Goal: Task Accomplishment & Management: Manage account settings

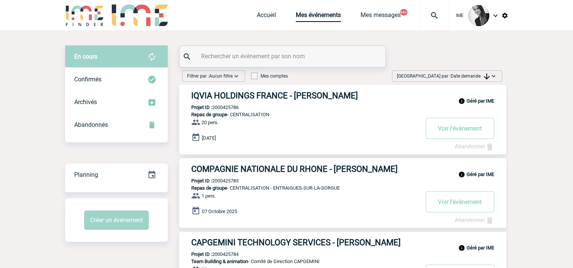
click at [475, 76] on span "Date demande" at bounding box center [470, 76] width 39 height 5
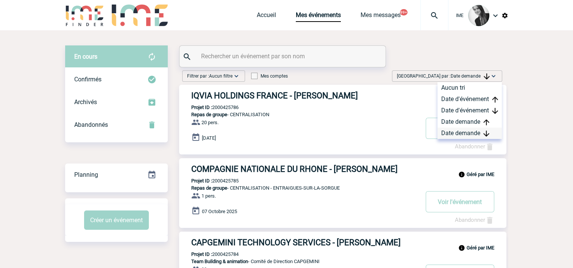
click at [466, 133] on div "Date demande" at bounding box center [470, 133] width 64 height 11
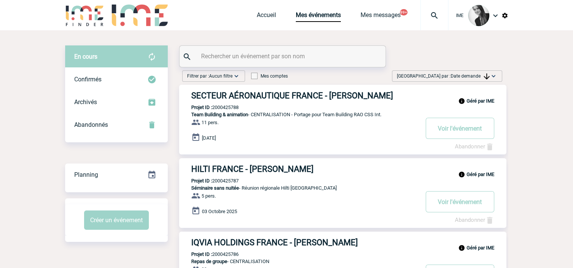
drag, startPoint x: 479, startPoint y: 77, endPoint x: 481, endPoint y: 89, distance: 12.0
click at [479, 77] on span "Date demande" at bounding box center [470, 76] width 39 height 5
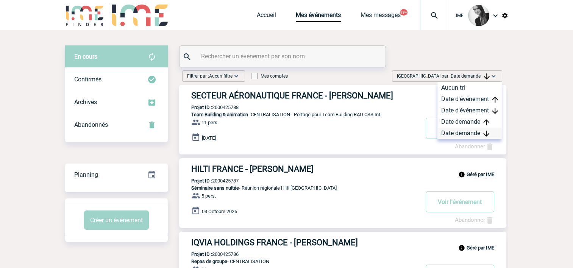
click at [479, 135] on div "Date demande" at bounding box center [470, 133] width 64 height 11
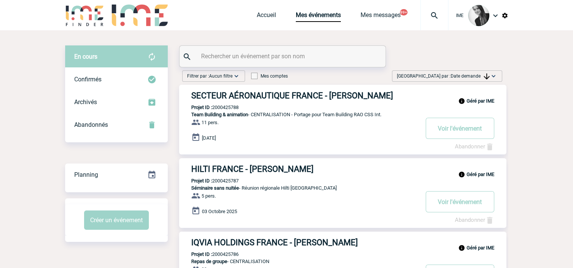
click at [468, 78] on span "Date demande" at bounding box center [470, 76] width 39 height 5
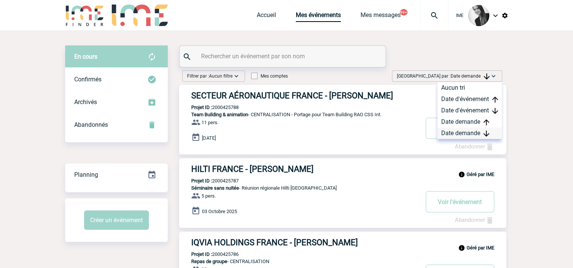
click at [480, 135] on div "Date demande" at bounding box center [470, 133] width 64 height 11
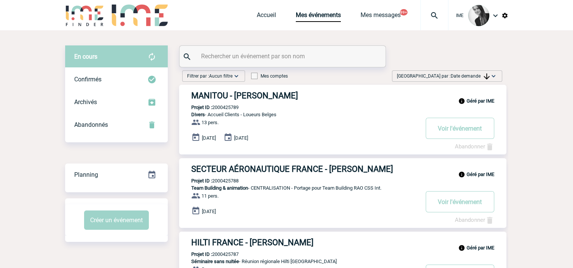
drag, startPoint x: 483, startPoint y: 76, endPoint x: 484, endPoint y: 117, distance: 41.3
click at [486, 82] on div "[GEOGRAPHIC_DATA] par : Date demande Aucun tri Date d'événement Date d'événemen…" at bounding box center [447, 78] width 116 height 14
click at [474, 75] on span "Date demande" at bounding box center [470, 76] width 39 height 5
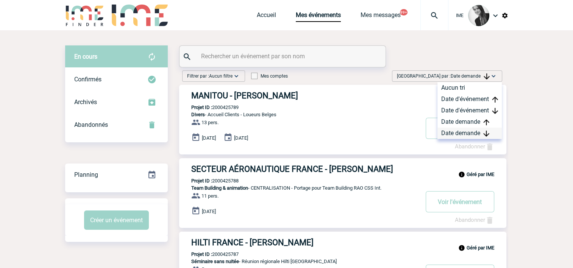
click at [466, 132] on div "Date demande" at bounding box center [470, 133] width 64 height 11
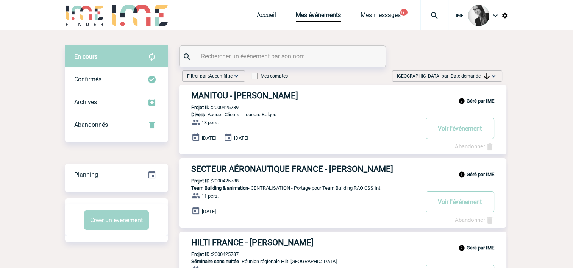
click at [472, 76] on span "Date demande" at bounding box center [470, 76] width 39 height 5
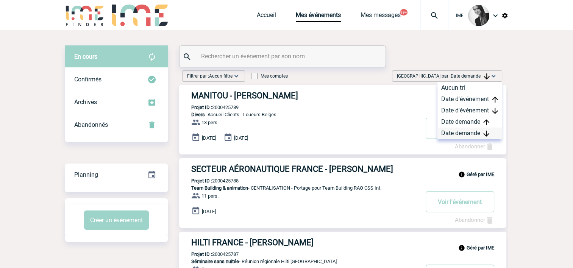
click at [458, 138] on div "Date demande" at bounding box center [470, 133] width 64 height 11
click at [465, 133] on div "Date demande" at bounding box center [470, 133] width 64 height 11
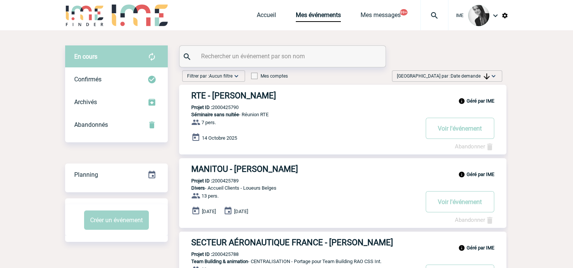
click at [453, 78] on span "Date demande" at bounding box center [470, 76] width 39 height 5
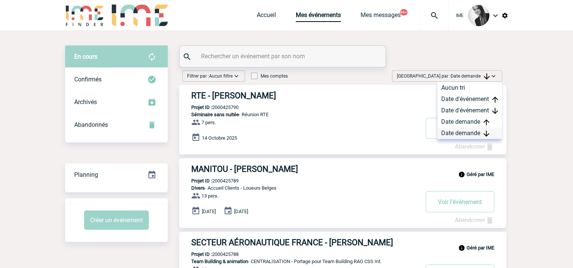
click at [464, 136] on div "Date demande" at bounding box center [470, 133] width 64 height 11
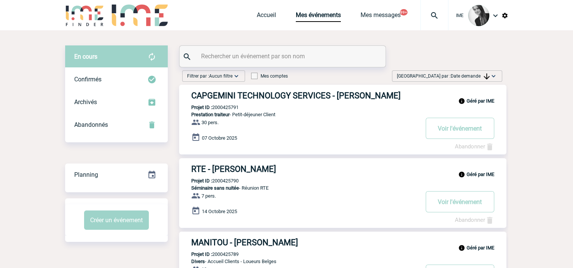
drag, startPoint x: 481, startPoint y: 74, endPoint x: 457, endPoint y: 117, distance: 48.9
click at [481, 74] on span "Date demande" at bounding box center [470, 76] width 39 height 5
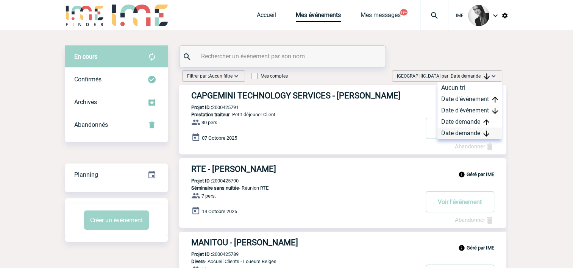
click at [450, 133] on div "Date demande" at bounding box center [470, 133] width 64 height 11
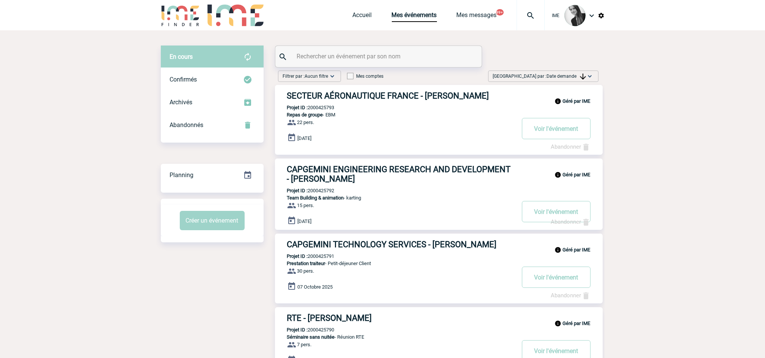
click at [556, 77] on span "Date demande" at bounding box center [566, 76] width 39 height 5
drag, startPoint x: 572, startPoint y: 134, endPoint x: 562, endPoint y: 152, distance: 21.1
click at [572, 134] on div "Date demande" at bounding box center [565, 133] width 64 height 11
click at [547, 73] on span "Trier par : Date demande" at bounding box center [539, 76] width 93 height 8
drag, startPoint x: 559, startPoint y: 137, endPoint x: 580, endPoint y: 109, distance: 34.6
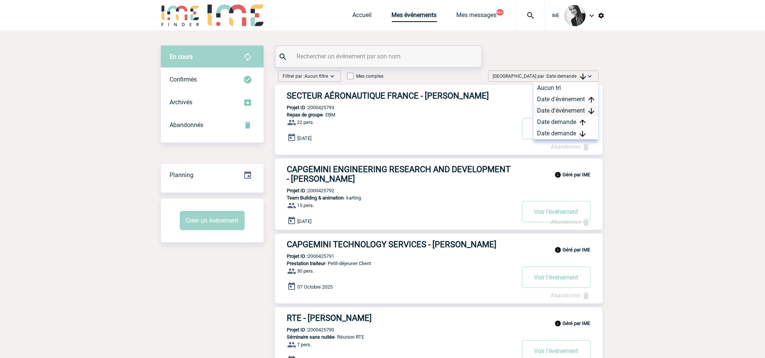
click at [559, 137] on div "Date demande" at bounding box center [565, 133] width 64 height 11
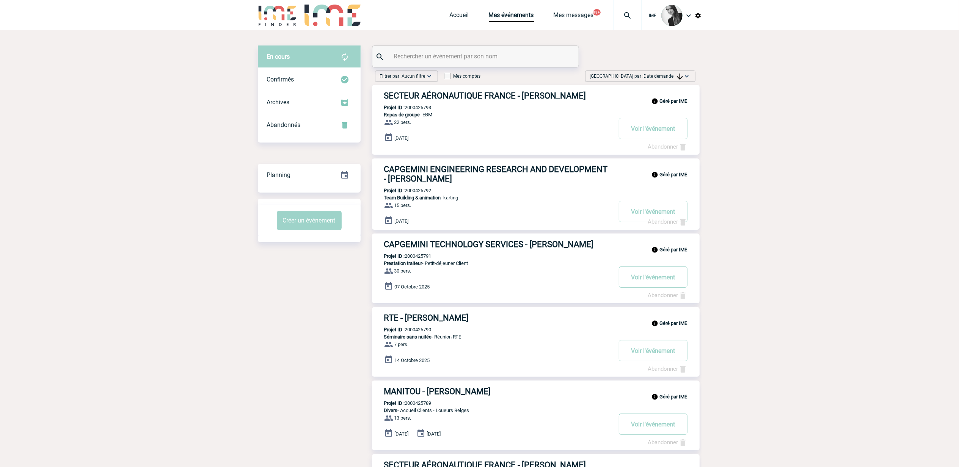
drag, startPoint x: 668, startPoint y: 76, endPoint x: 670, endPoint y: 81, distance: 5.4
click at [573, 78] on span "Date demande" at bounding box center [663, 76] width 39 height 5
click at [573, 137] on div "Date demande" at bounding box center [662, 133] width 64 height 11
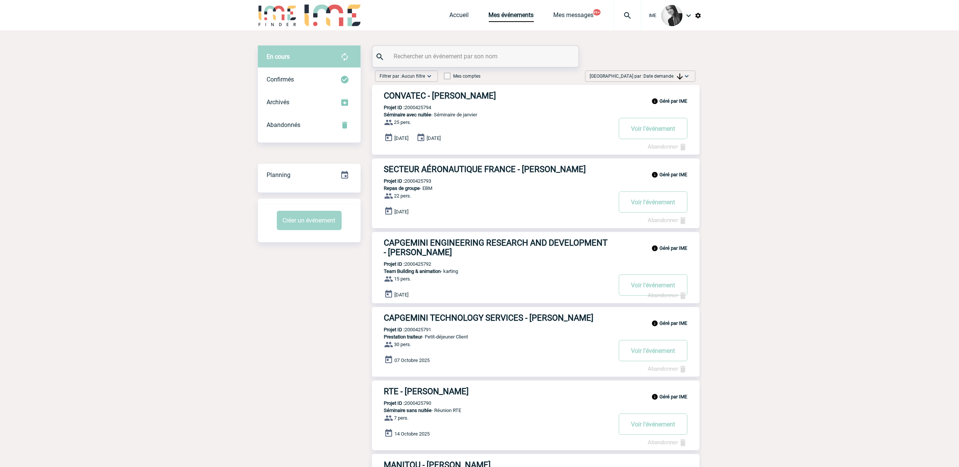
click at [259, 268] on div "Filtrer par : Aucun filtre Aucun filtre Prise de brief Recherche & Sélection Pr…" at bounding box center [479, 451] width 443 height 768
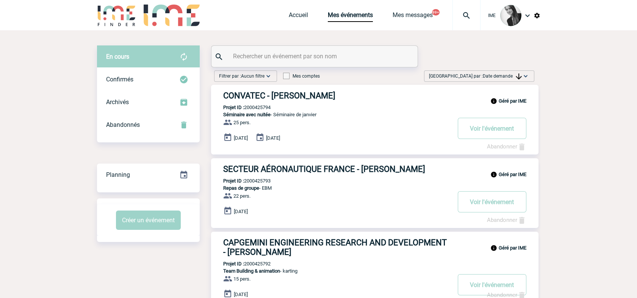
click at [522, 76] on img at bounding box center [526, 76] width 8 height 8
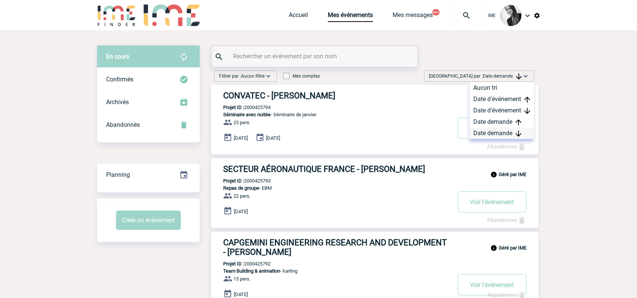
click at [509, 133] on div "Date demande" at bounding box center [502, 133] width 64 height 11
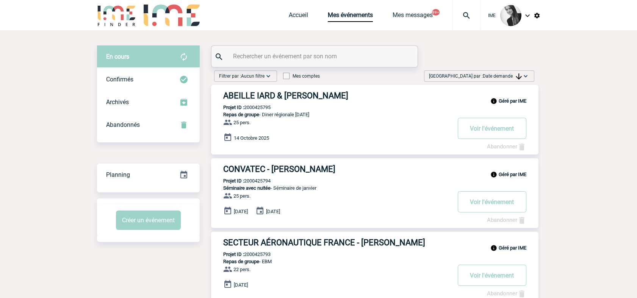
click at [531, 76] on div "[GEOGRAPHIC_DATA] par : Date demande Aucun tri Date d'événement Date d'événemen…" at bounding box center [479, 76] width 110 height 11
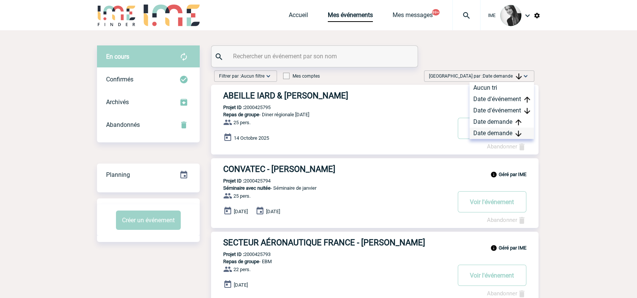
click at [509, 132] on div "Date demande" at bounding box center [502, 133] width 64 height 11
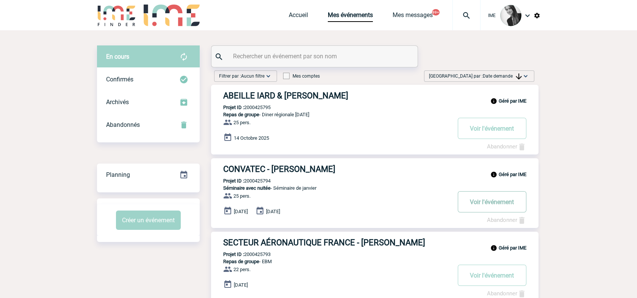
click at [496, 200] on button "Voir l'événement" at bounding box center [492, 201] width 69 height 21
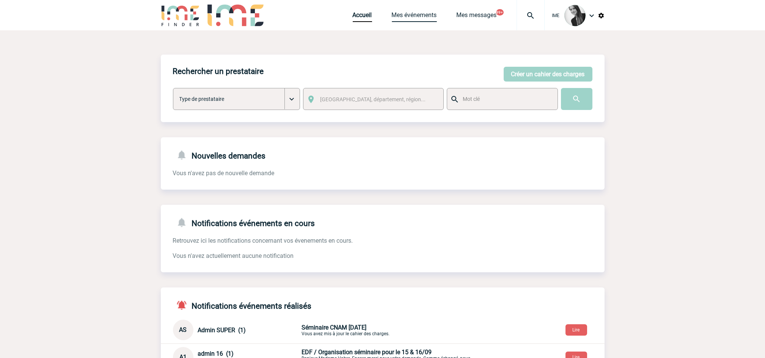
click at [421, 11] on link "Mes événements" at bounding box center [414, 16] width 45 height 11
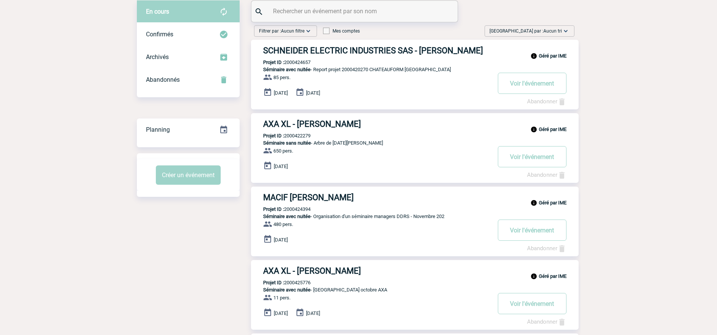
scroll to position [47, 0]
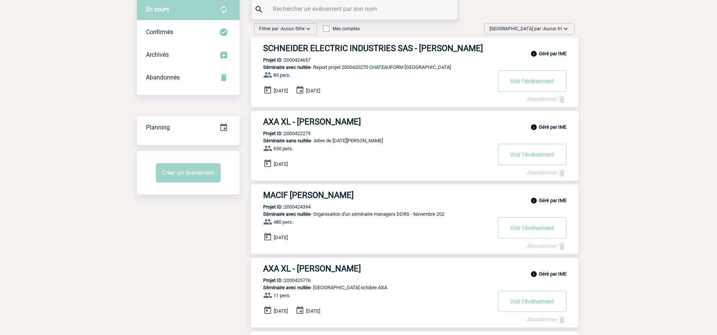
click at [543, 26] on span "Trier par : Aucun tri" at bounding box center [525, 29] width 72 height 8
click at [554, 87] on div "Date demande" at bounding box center [541, 85] width 64 height 11
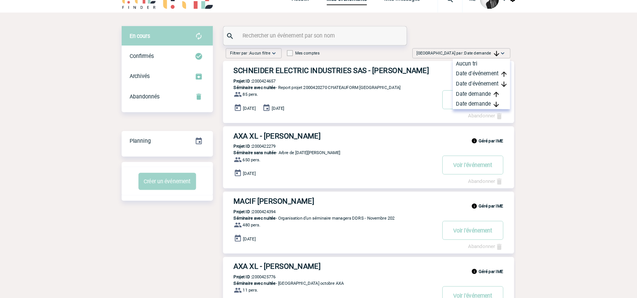
scroll to position [0, 0]
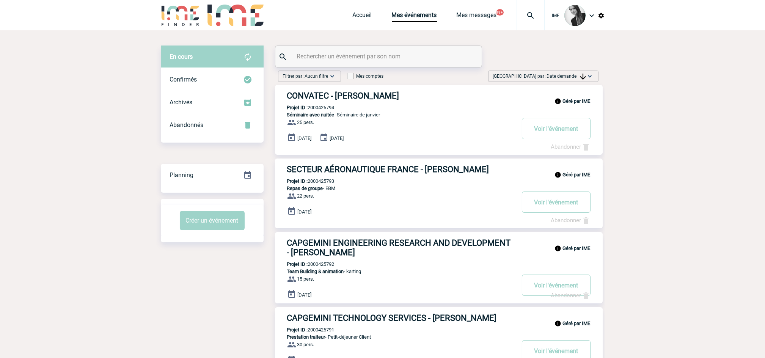
click at [527, 177] on div "Géré par IME SECTEUR AÉRONAUTIQUE FRANCE - Marianne LECHEVIN Projet ID : 200042…" at bounding box center [438, 193] width 327 height 70
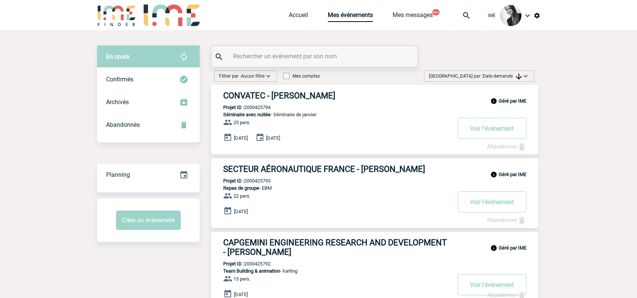
click at [510, 76] on span "Date demande" at bounding box center [502, 76] width 39 height 5
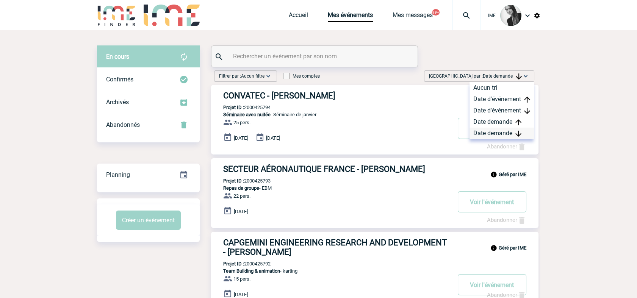
click at [500, 136] on div "Date demande" at bounding box center [502, 133] width 64 height 11
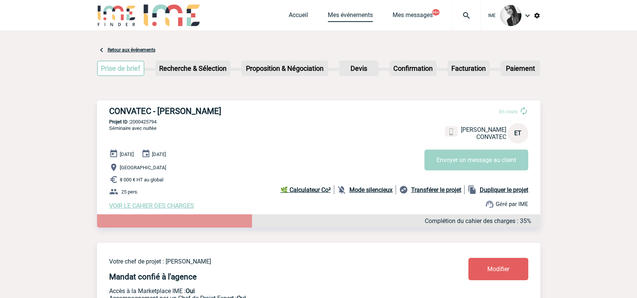
click at [346, 20] on link "Mes événements" at bounding box center [350, 16] width 45 height 11
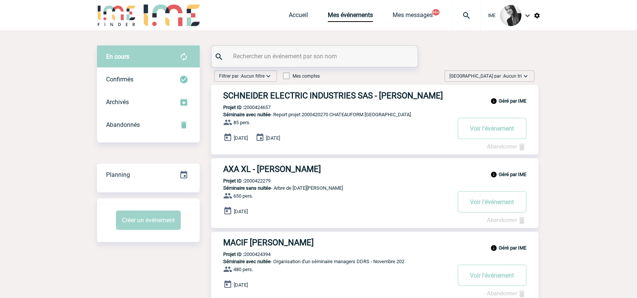
click at [533, 75] on div "[GEOGRAPHIC_DATA] par : Aucun tri Aucun tri Date d'événement Date d'événement D…" at bounding box center [490, 76] width 90 height 11
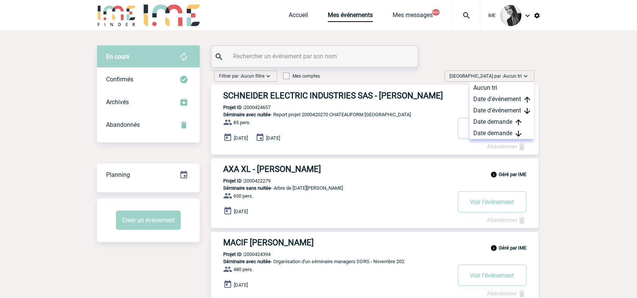
drag, startPoint x: 490, startPoint y: 133, endPoint x: 548, endPoint y: 133, distance: 58.8
click at [490, 133] on div "Date demande" at bounding box center [502, 133] width 64 height 11
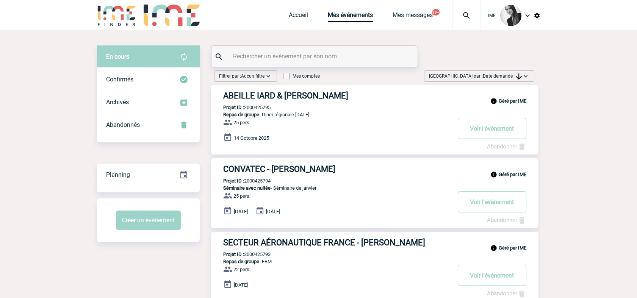
click at [493, 71] on div "[GEOGRAPHIC_DATA] par : Date demande Aucun tri Date d'événement Date d'événemen…" at bounding box center [479, 76] width 110 height 11
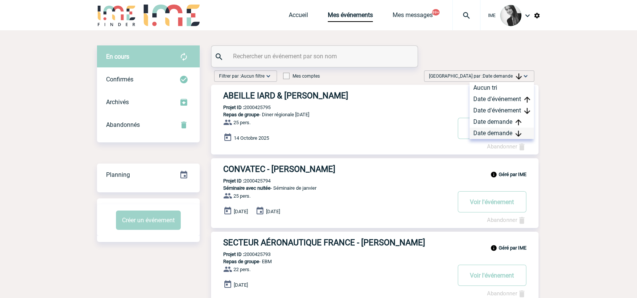
click at [494, 134] on div "Date demande" at bounding box center [502, 133] width 64 height 11
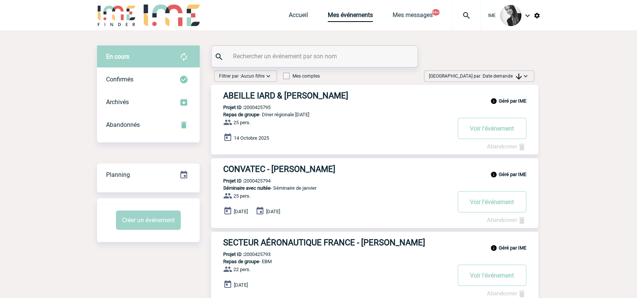
drag, startPoint x: 506, startPoint y: 78, endPoint x: 508, endPoint y: 87, distance: 8.6
click at [506, 78] on span "Date demande" at bounding box center [502, 76] width 39 height 5
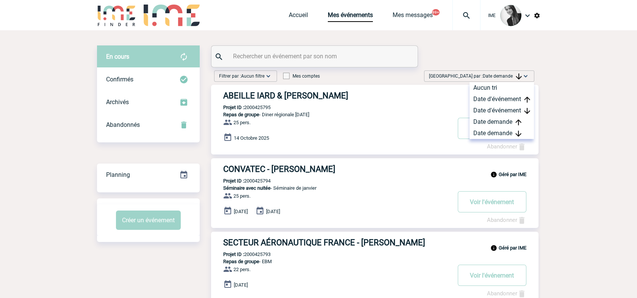
drag, startPoint x: 506, startPoint y: 131, endPoint x: 539, endPoint y: 151, distance: 38.6
click at [506, 131] on div "Date demande" at bounding box center [502, 133] width 64 height 11
